Goal: Information Seeking & Learning: Learn about a topic

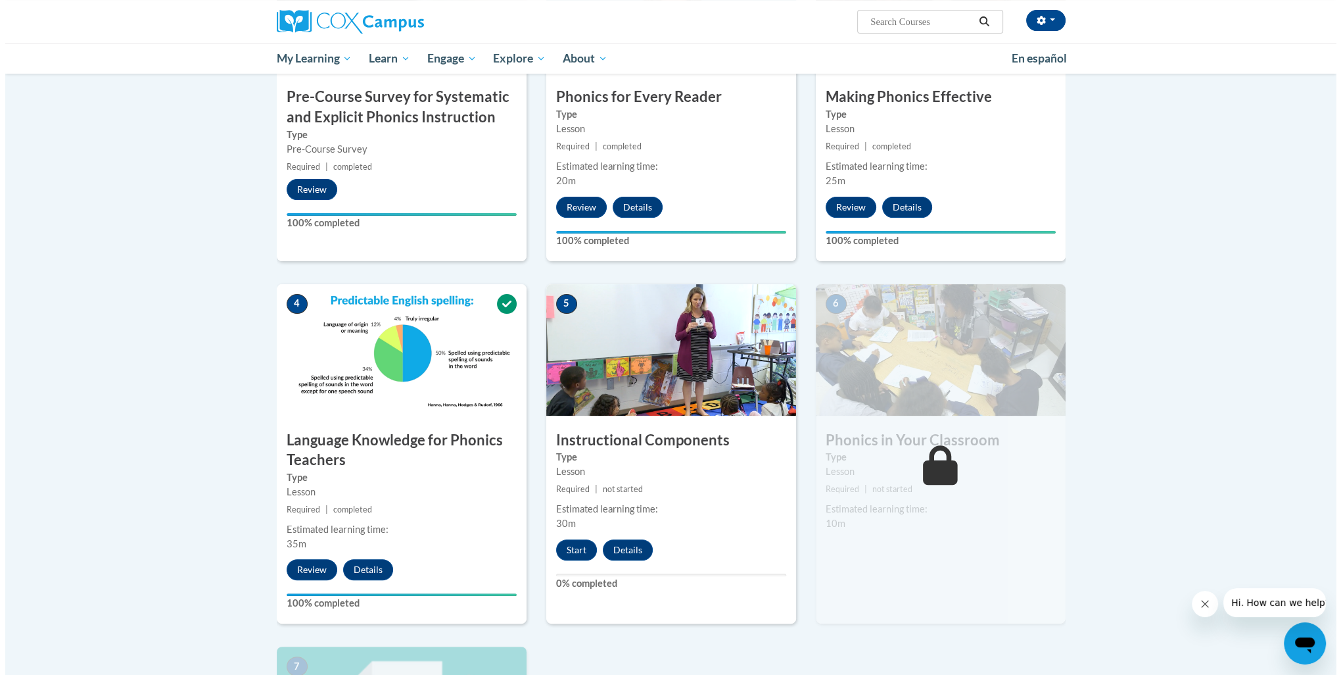
scroll to position [460, 0]
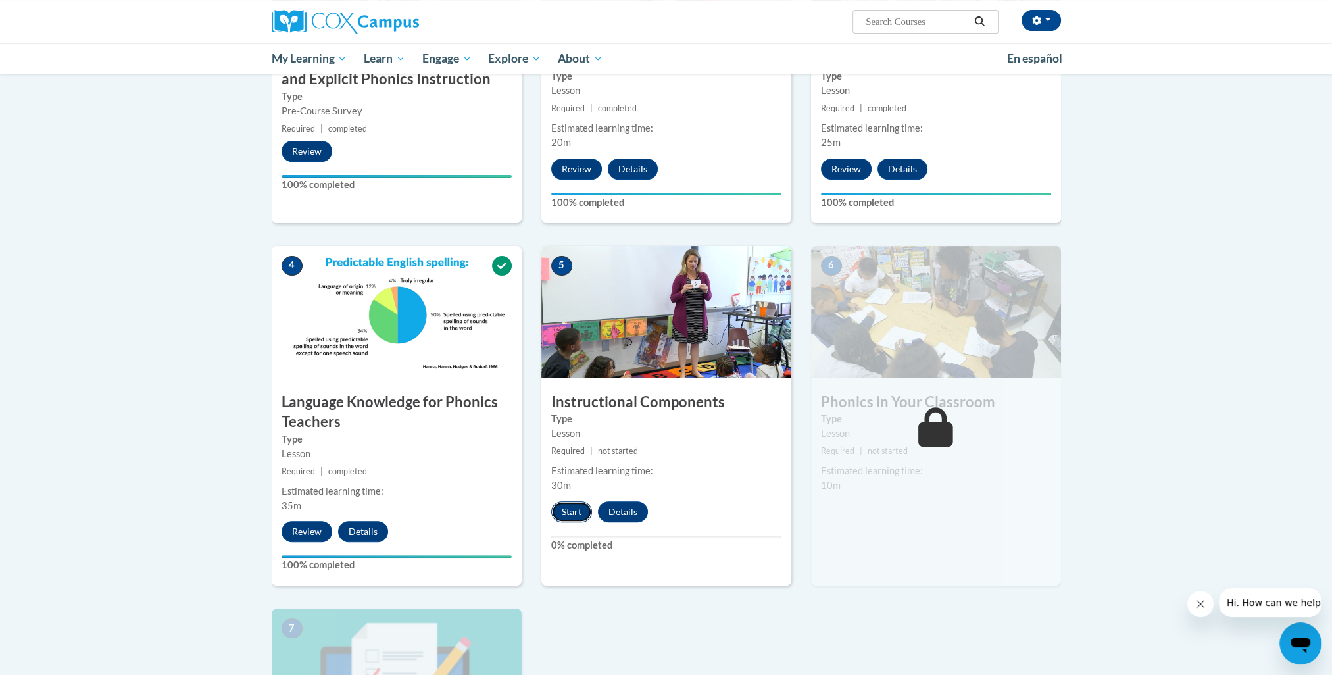
click at [570, 514] on button "Start" at bounding box center [571, 511] width 41 height 21
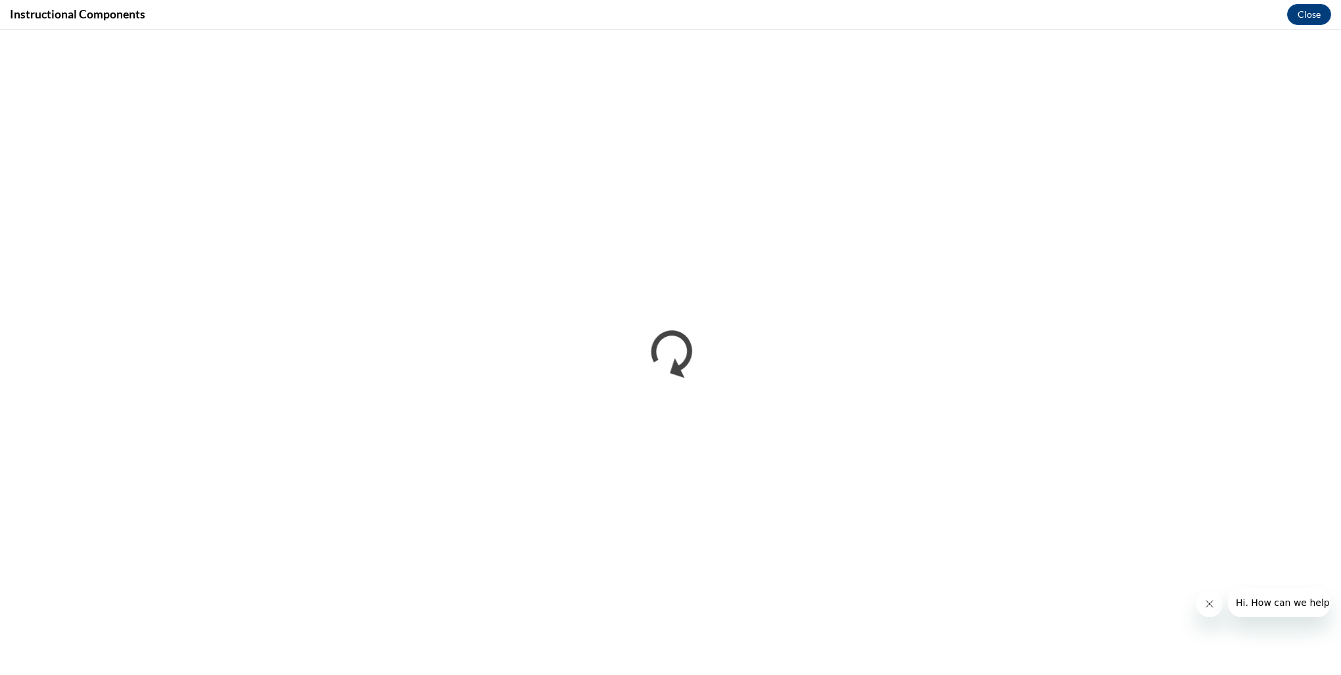
scroll to position [0, 0]
